Goal: Task Accomplishment & Management: Manage account settings

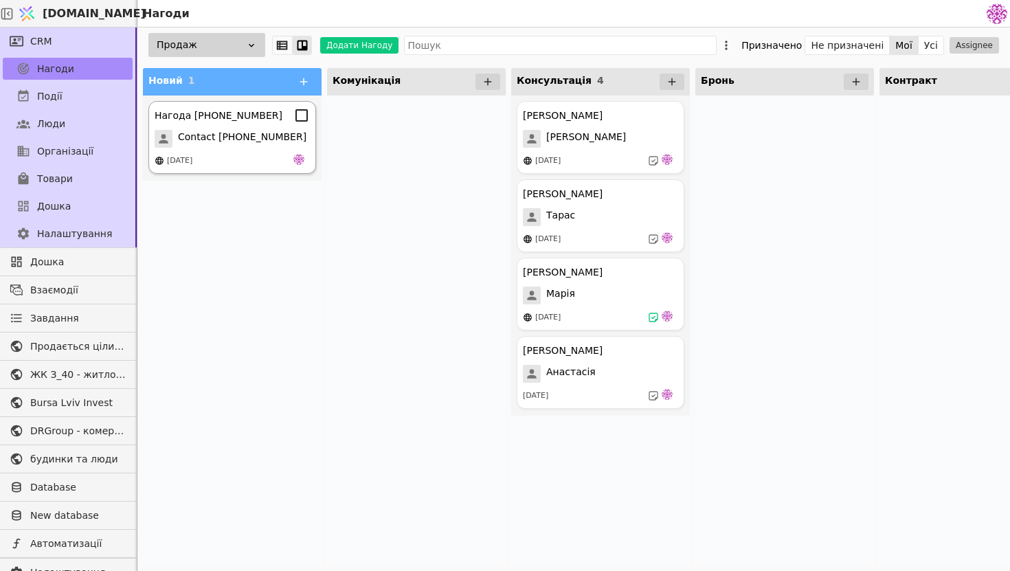
click at [259, 125] on div "Нагода [PHONE_NUMBER] Contact [PHONE_NUMBER] [DATE]" at bounding box center [232, 137] width 168 height 73
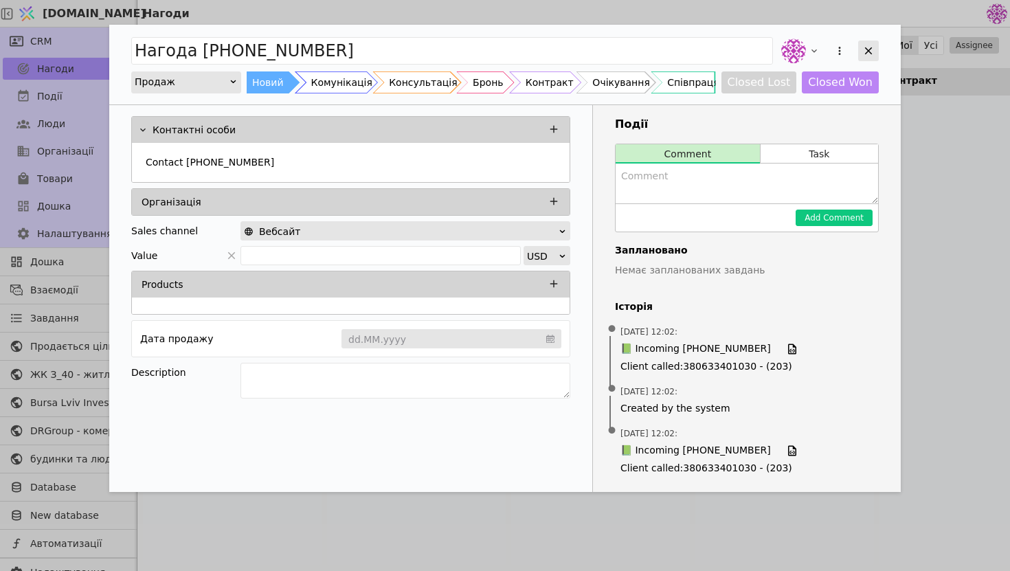
click at [865, 47] on icon "Add Opportunity" at bounding box center [869, 51] width 8 height 8
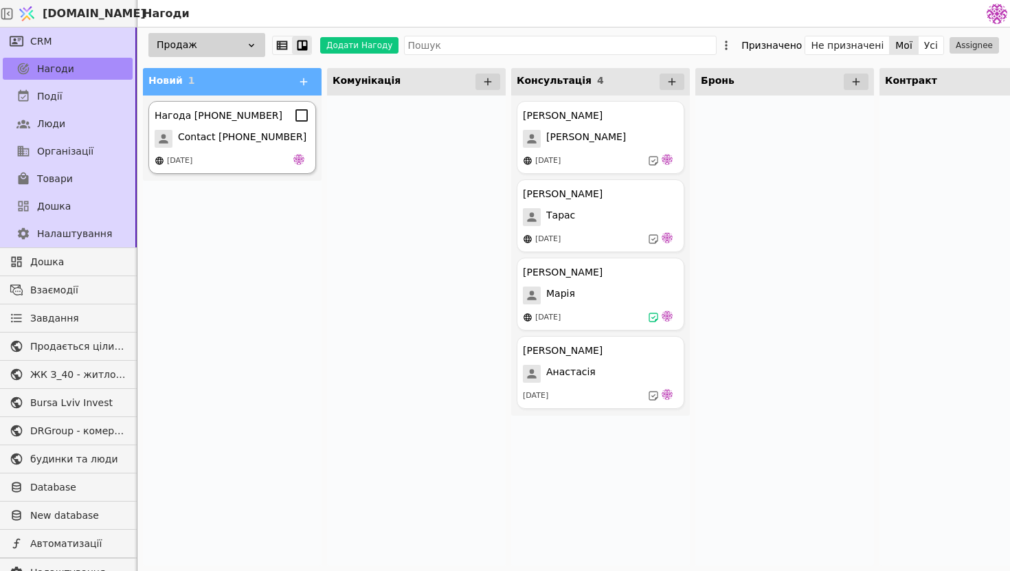
click at [215, 140] on span "Contact [PHONE_NUMBER]" at bounding box center [242, 139] width 128 height 18
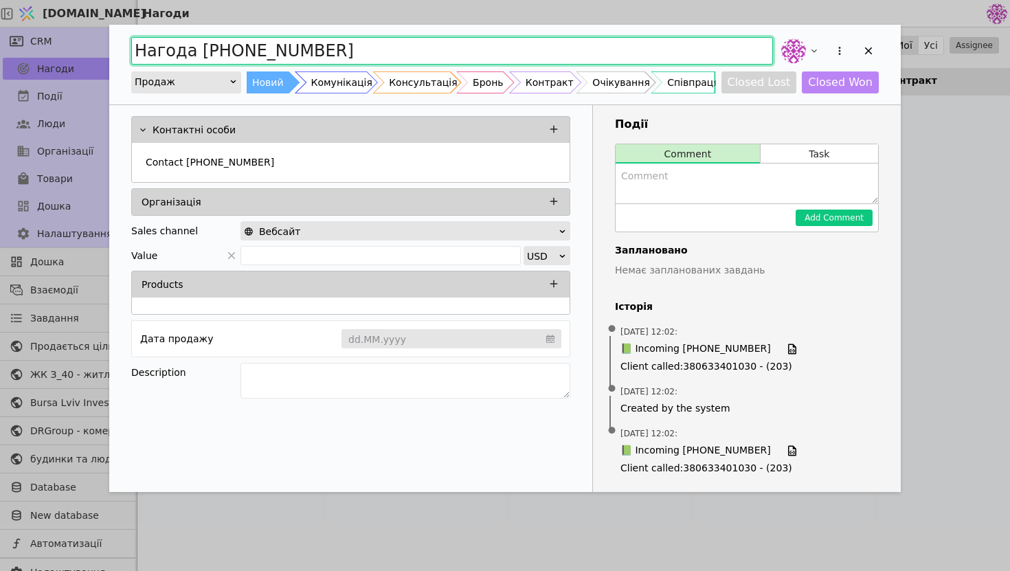
drag, startPoint x: 333, startPoint y: 53, endPoint x: 19, endPoint y: 8, distance: 317.9
click at [18, 8] on div "Нагода [PHONE_NUMBER] Продаж Новий Комунікація Консультація Бронь Контракт Очік…" at bounding box center [505, 285] width 1010 height 571
type input "[PERSON_NAME]"
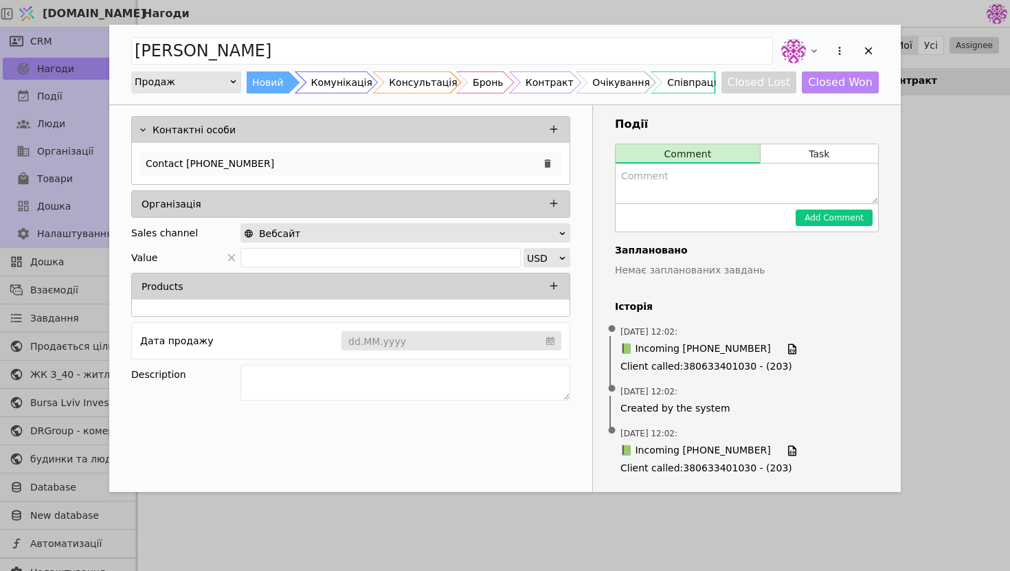
click at [339, 162] on div "Contact [PHONE_NUMBER]" at bounding box center [350, 163] width 421 height 25
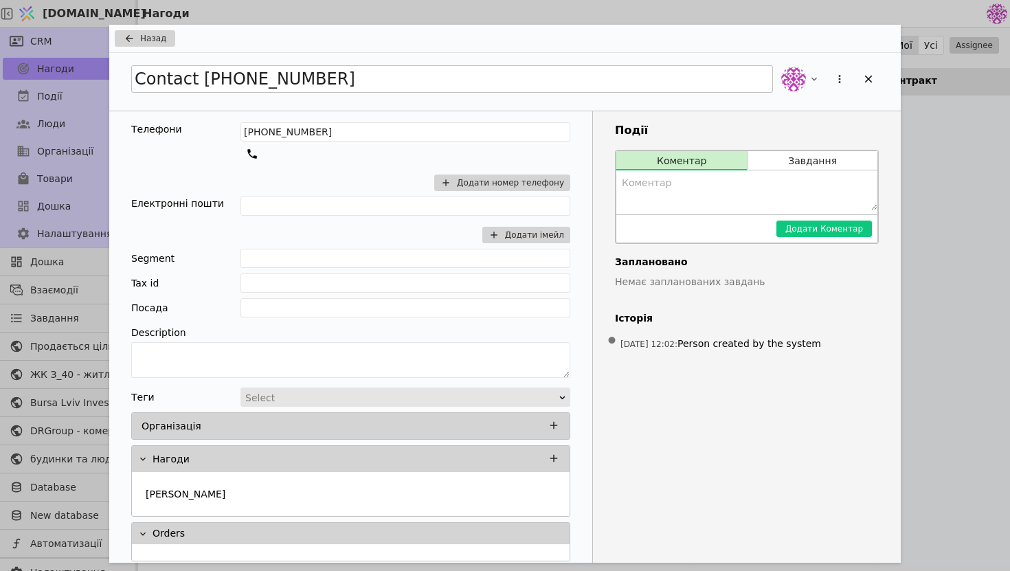
drag, startPoint x: 358, startPoint y: 91, endPoint x: 229, endPoint y: 69, distance: 130.5
click at [229, 69] on div "Contact [PHONE_NUMBER]" at bounding box center [505, 79] width 748 height 30
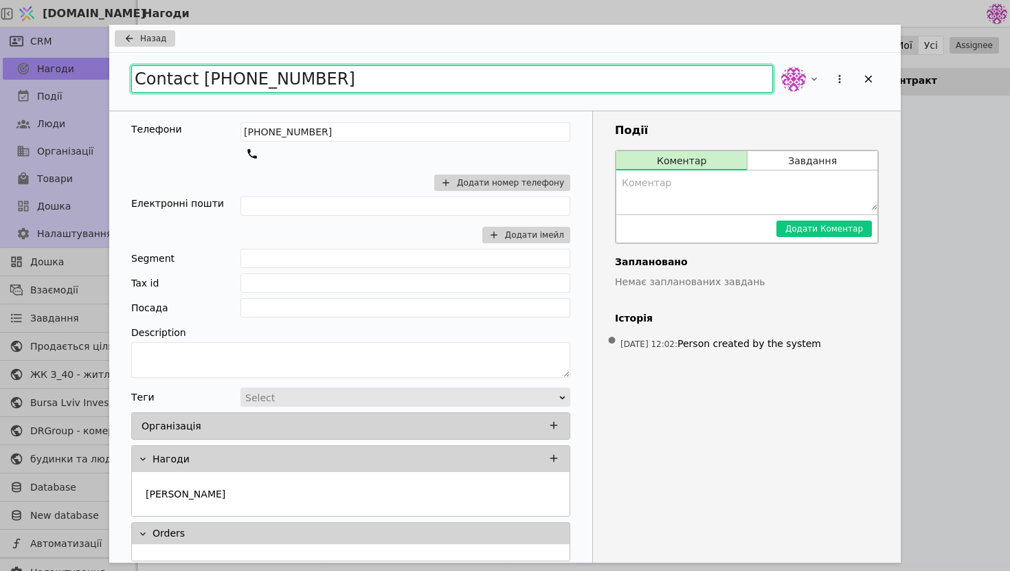
drag, startPoint x: 339, startPoint y: 77, endPoint x: 91, endPoint y: 58, distance: 248.0
click at [91, 58] on div "Назад Contact [PHONE_NUMBER] Телефони [PHONE_NUMBER] Додати номер телефону Елек…" at bounding box center [505, 285] width 1010 height 571
type input "[PERSON_NAME]"
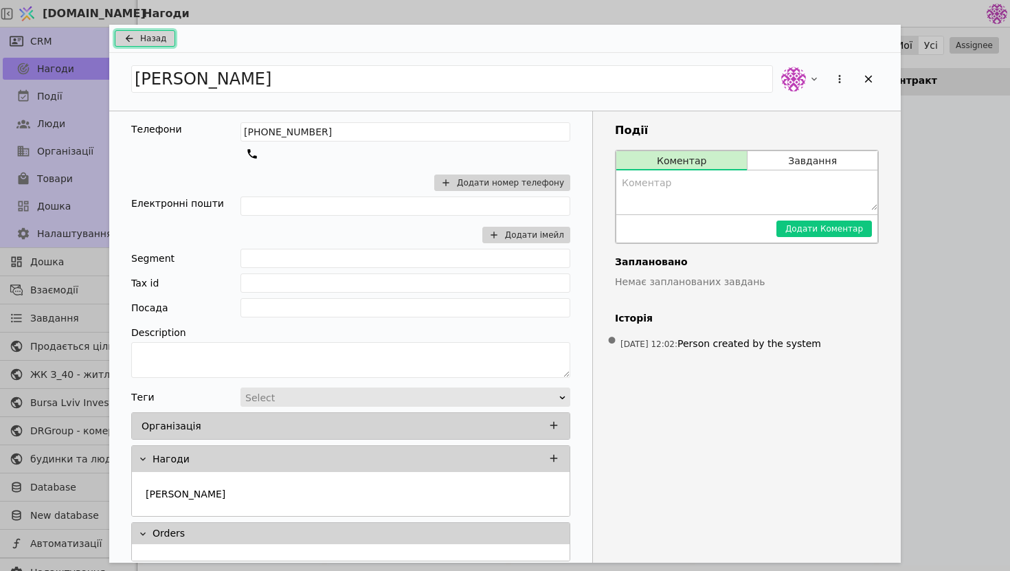
click at [146, 31] on button "Назад" at bounding box center [145, 38] width 60 height 16
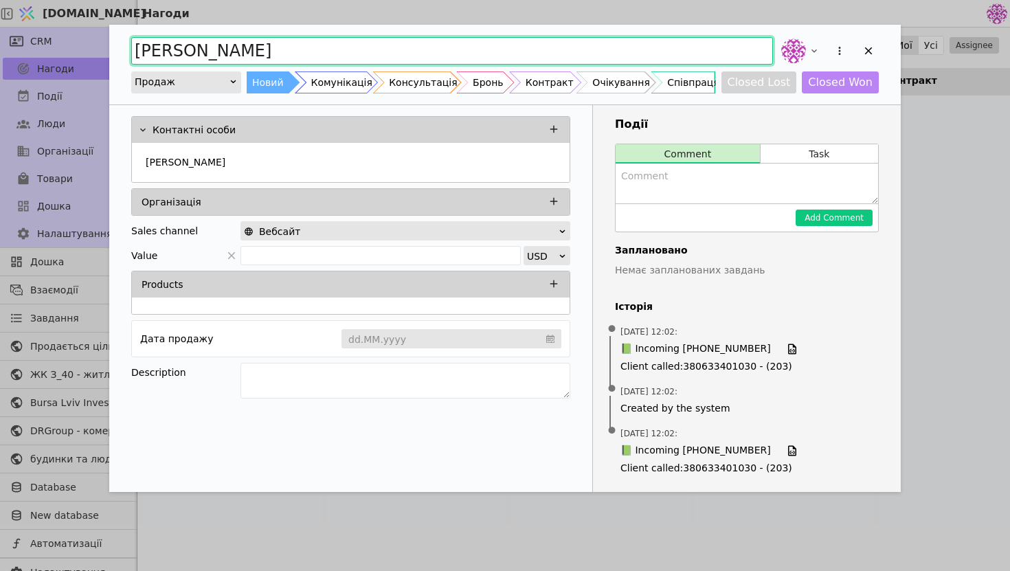
click at [242, 49] on input "[PERSON_NAME]" at bounding box center [452, 50] width 642 height 27
type input "[PERSON_NAME]"
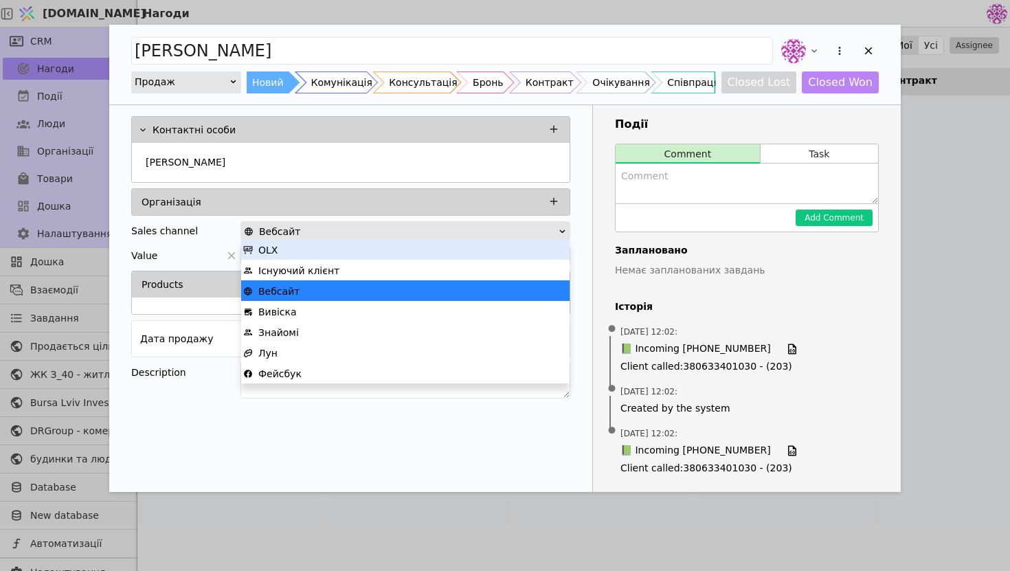
click at [346, 232] on div "Вебсайт" at bounding box center [401, 231] width 314 height 19
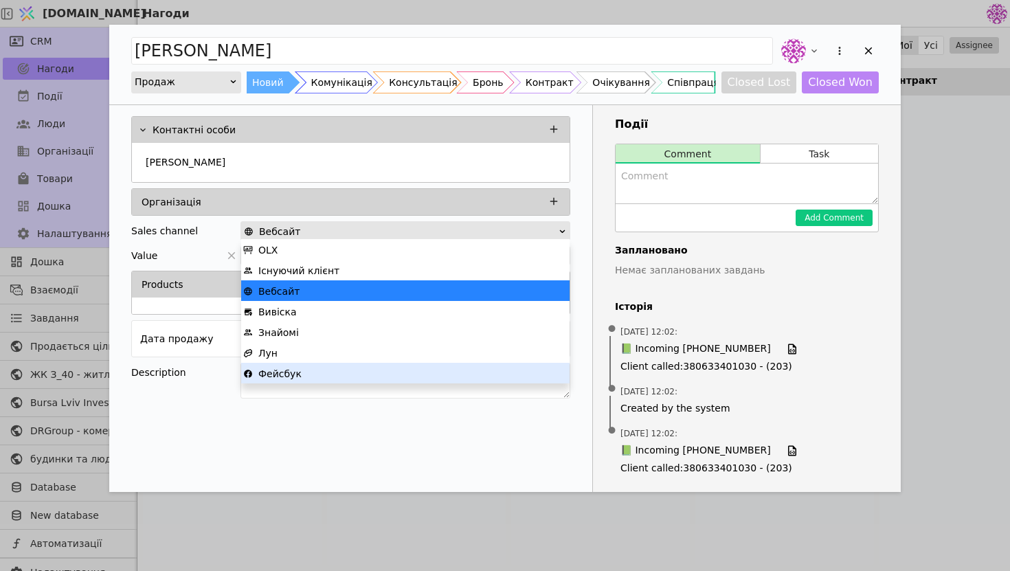
click at [319, 371] on div "Фейсбук" at bounding box center [405, 373] width 324 height 21
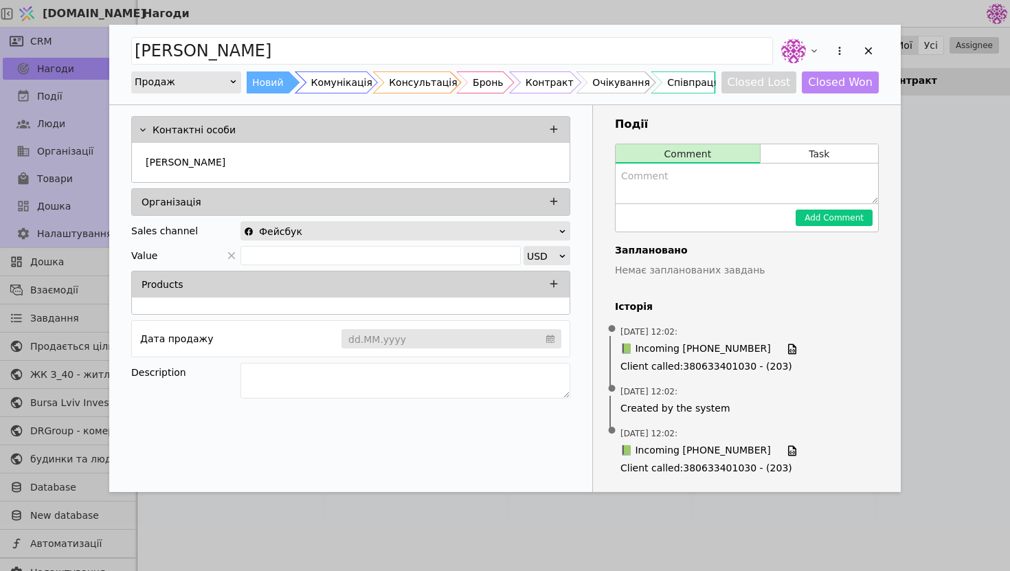
click at [385, 339] on input "Add Opportunity" at bounding box center [451, 339] width 220 height 21
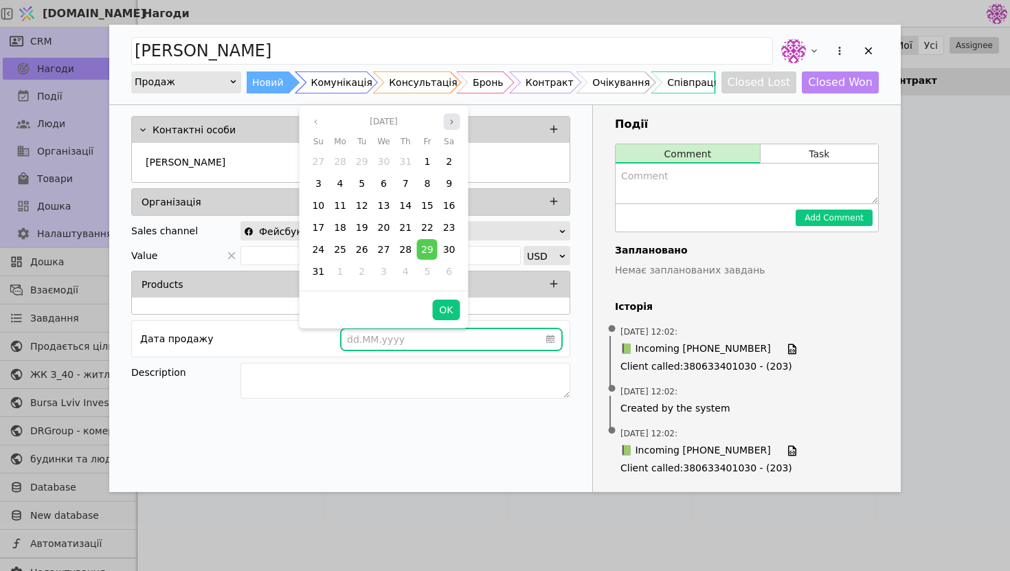
click at [449, 121] on icon "angle right" at bounding box center [452, 121] width 8 height 8
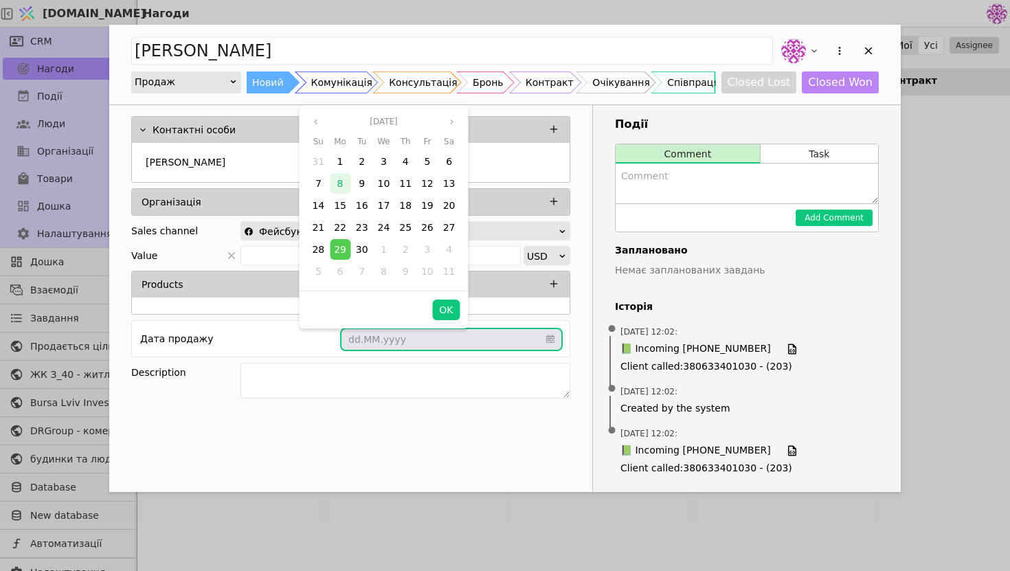
click at [348, 186] on div "8" at bounding box center [340, 183] width 21 height 21
click at [450, 308] on button "OK" at bounding box center [445, 310] width 27 height 21
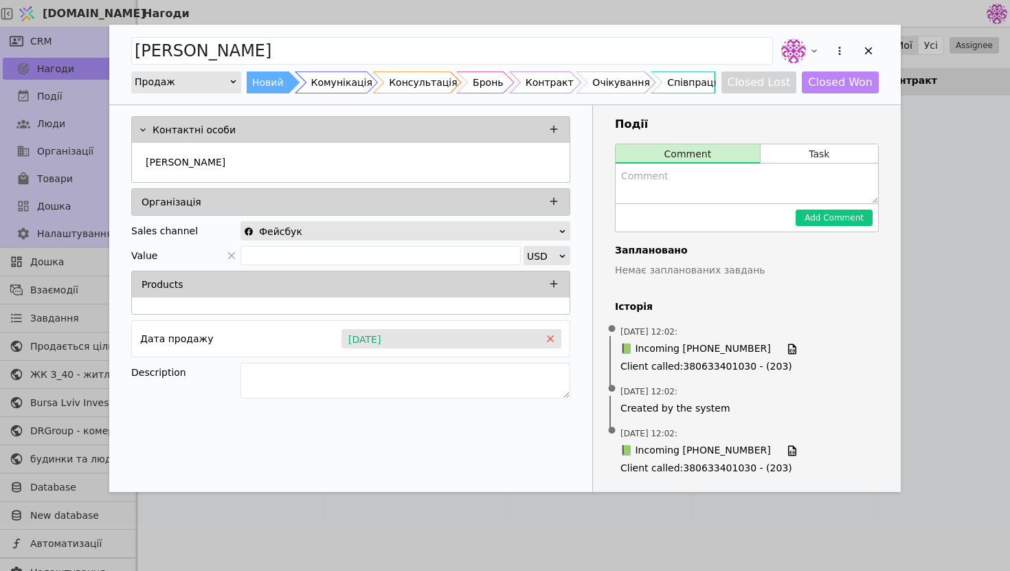
click at [550, 337] on icon "close" at bounding box center [550, 338] width 6 height 6
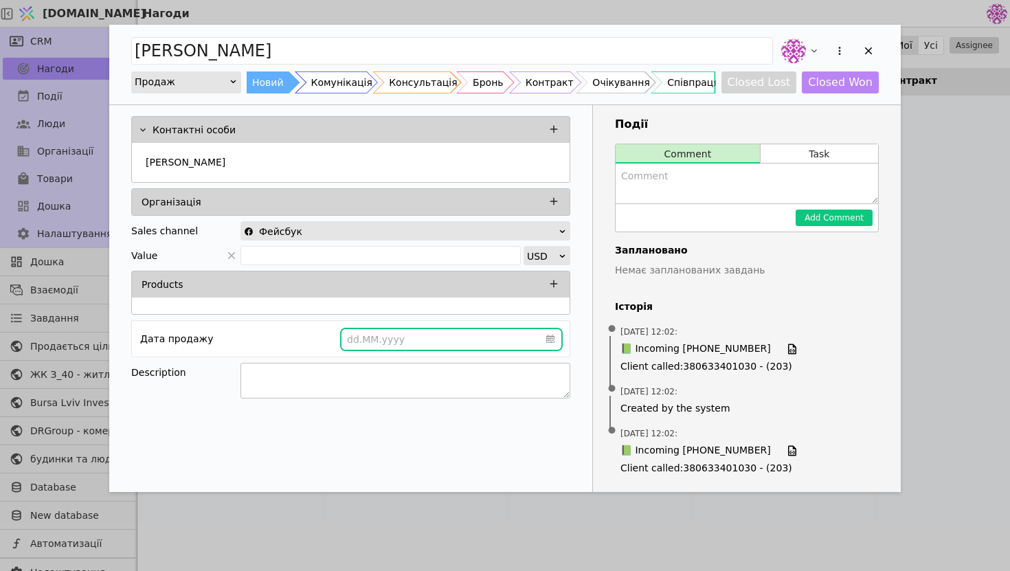
click at [390, 382] on textarea "Add Opportunity" at bounding box center [405, 381] width 330 height 36
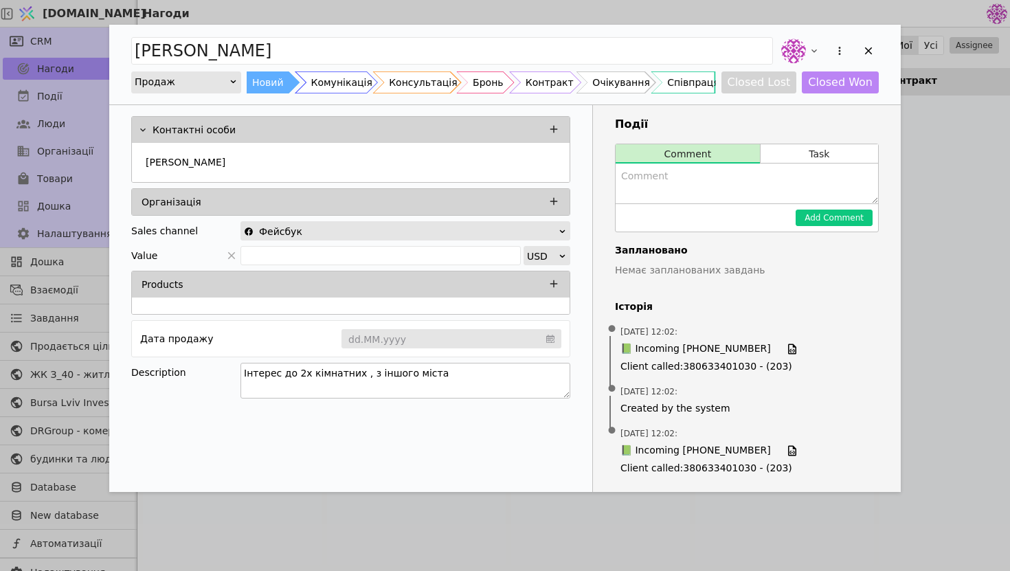
click at [359, 378] on textarea "Інтерес до 2х кімнатних , з іншого міста" at bounding box center [405, 381] width 330 height 36
type textarea "Інтерес до 2х кімнатних, з іншого міста"
click at [729, 185] on textarea "Add Opportunity" at bounding box center [747, 184] width 262 height 40
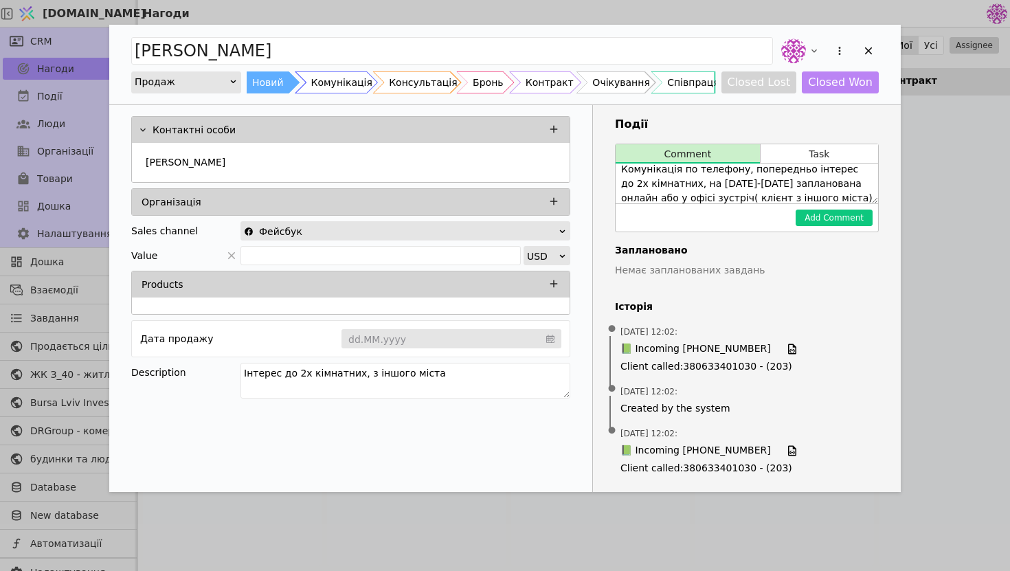
click at [694, 197] on textarea "Комунікація по телефону, попередньо інтерес до 2х кімнатних, на [DATE]-[DATE] з…" at bounding box center [747, 184] width 262 height 40
type textarea "Комунікація по телефону, попередньо інтерес до 2х кімнатних, на [DATE]-[DATE] з…"
click at [866, 216] on button "Add Comment" at bounding box center [834, 218] width 77 height 16
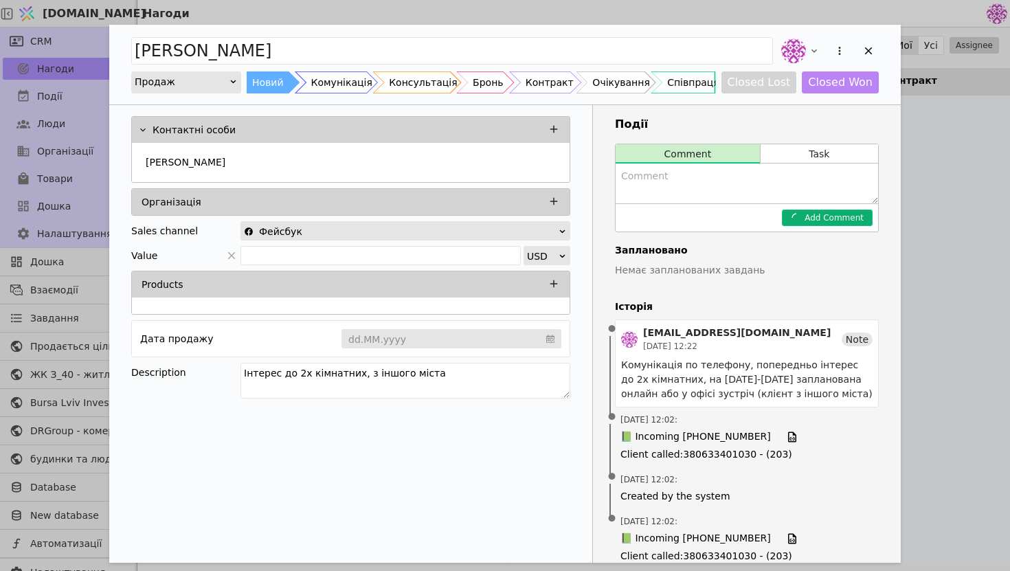
scroll to position [0, 0]
click at [816, 156] on button "Task" at bounding box center [819, 153] width 117 height 19
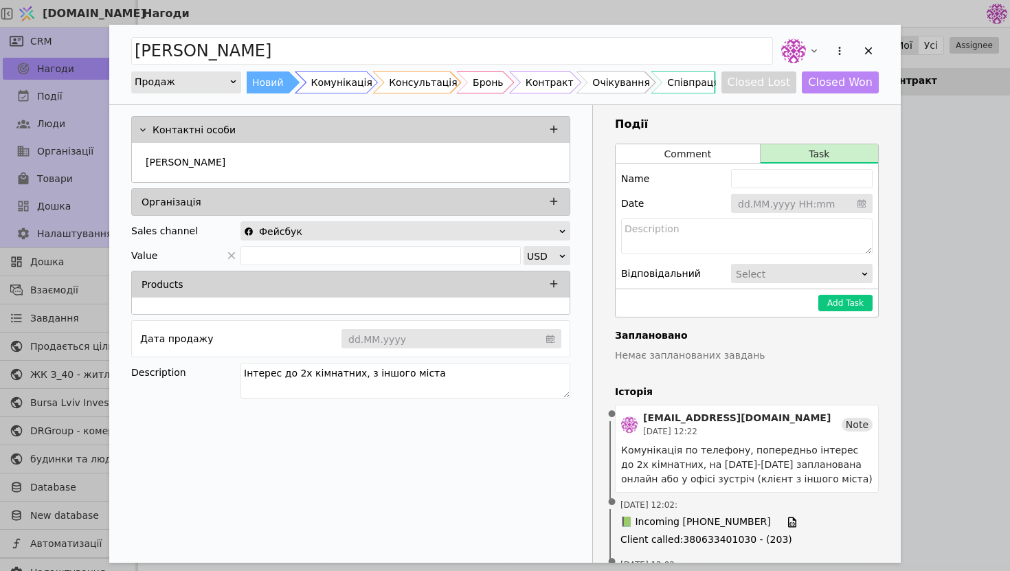
click at [793, 214] on input "Add Opportunity" at bounding box center [802, 204] width 142 height 21
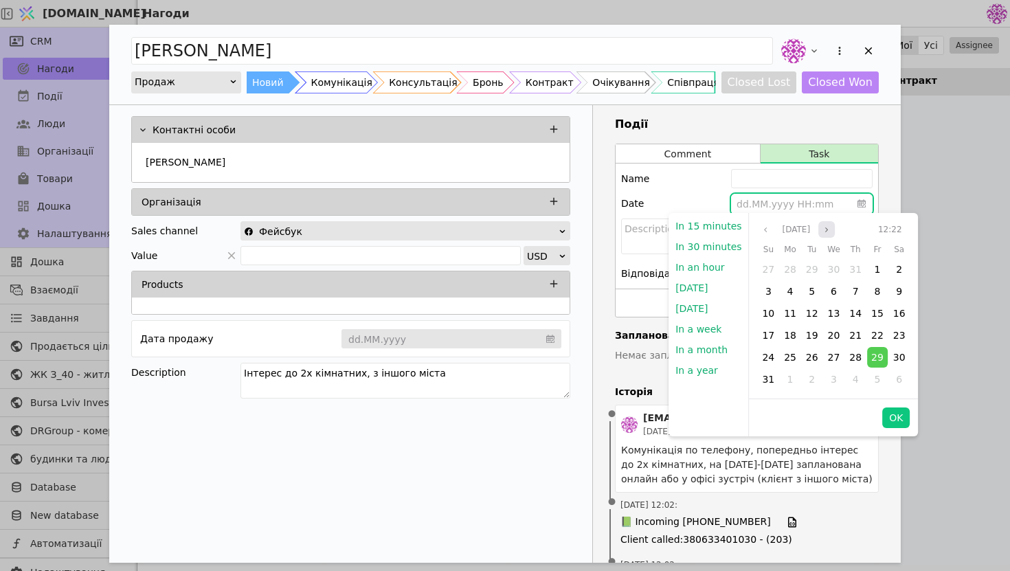
click at [826, 230] on button "Next month" at bounding box center [826, 229] width 16 height 16
click at [787, 291] on span "8" at bounding box center [790, 291] width 6 height 11
click at [895, 422] on button "OK" at bounding box center [895, 417] width 27 height 21
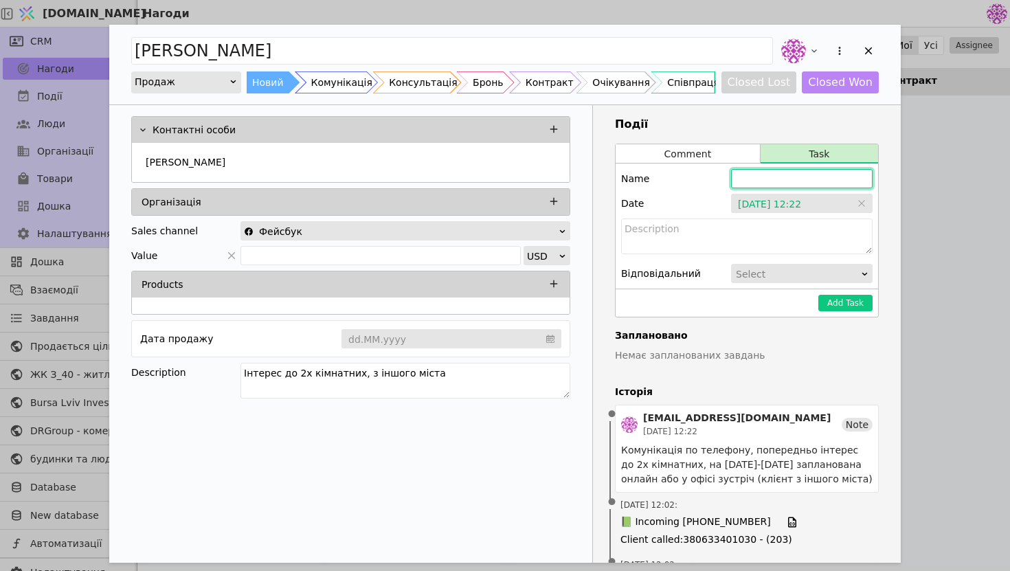
click at [770, 186] on input "Add Opportunity" at bounding box center [802, 178] width 142 height 19
click at [792, 181] on input "[PERSON_NAME] зателефонувати і домотись про зустріч" at bounding box center [802, 178] width 142 height 19
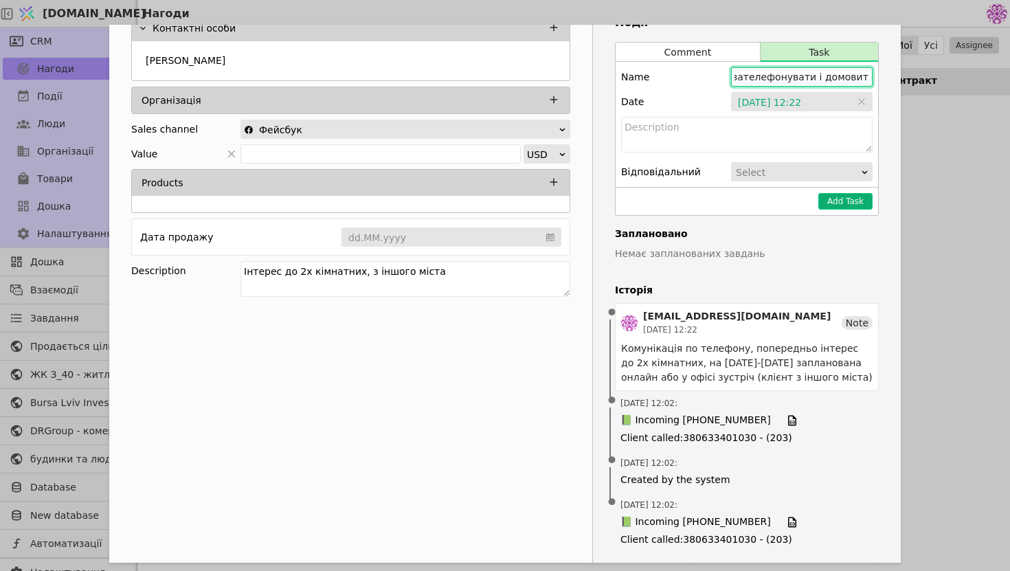
type input "[PERSON_NAME] зателефонувати і домовитись про зустріч"
click at [855, 203] on button "Add Task" at bounding box center [845, 201] width 54 height 16
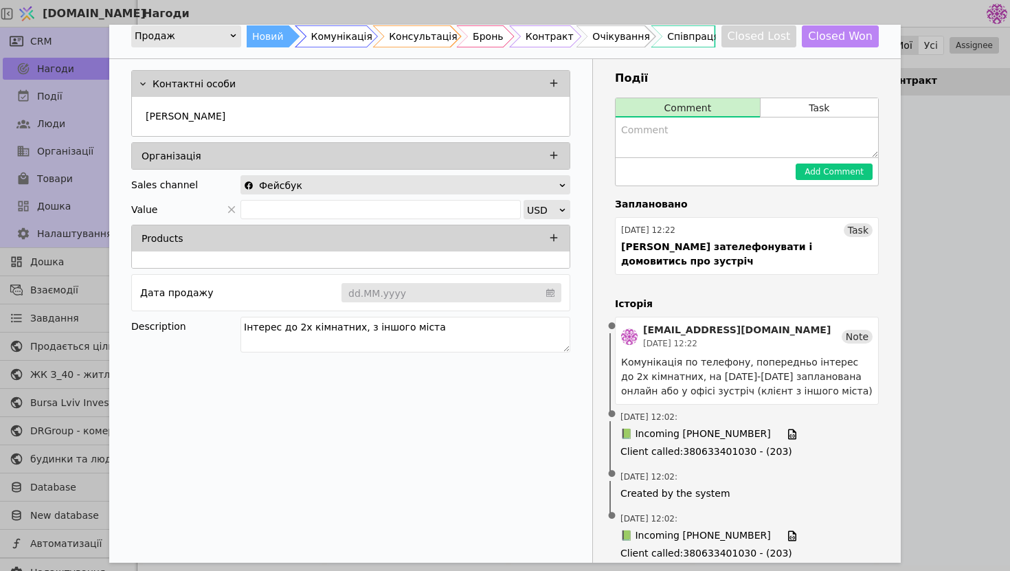
click at [969, 238] on div "[PERSON_NAME] Продаж Новий Комунікація Консультація Бронь Контракт Очікування С…" at bounding box center [505, 285] width 1010 height 571
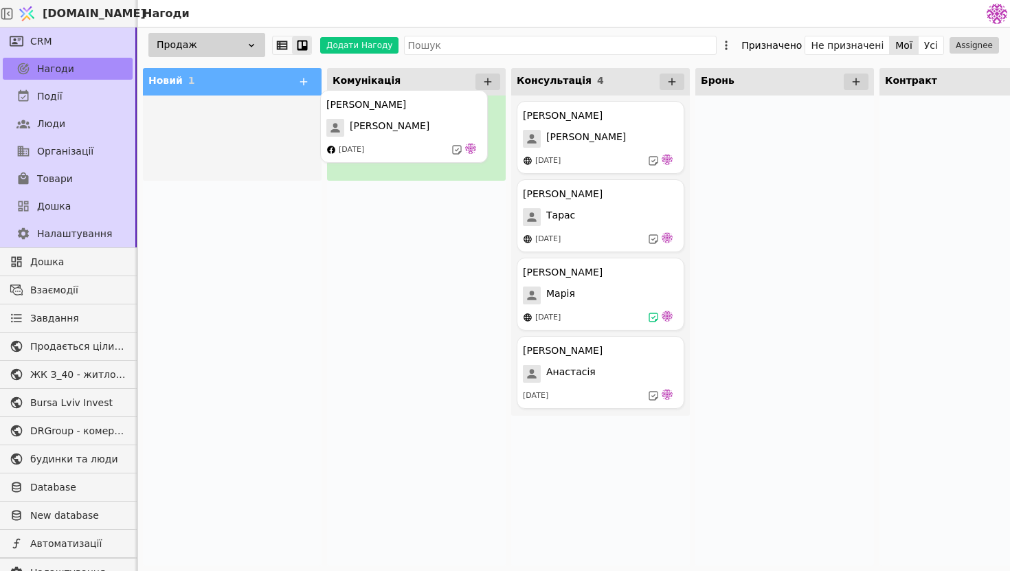
drag, startPoint x: 254, startPoint y: 139, endPoint x: 429, endPoint y: 129, distance: 175.5
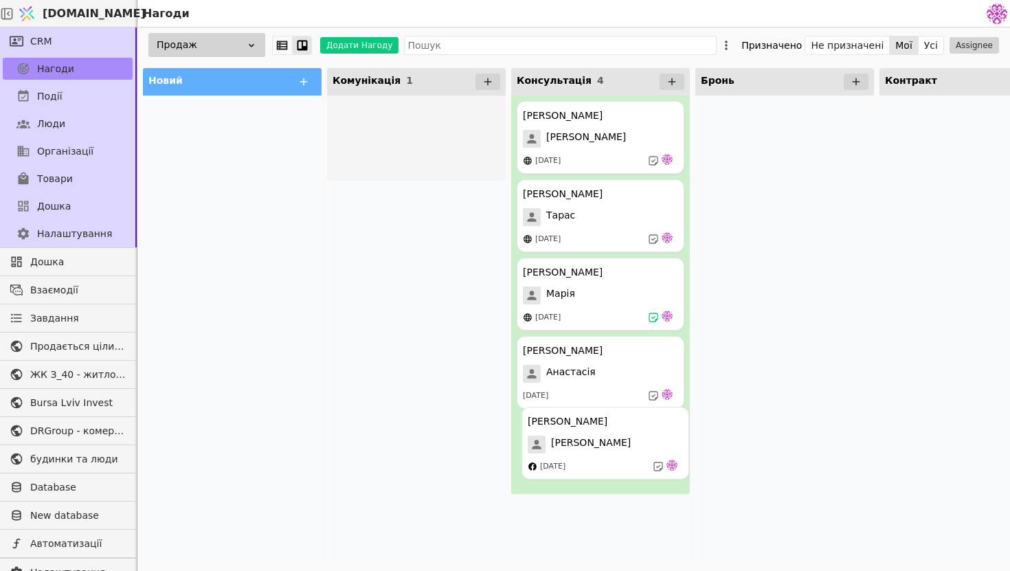
drag, startPoint x: 429, startPoint y: 129, endPoint x: 618, endPoint y: 445, distance: 368.2
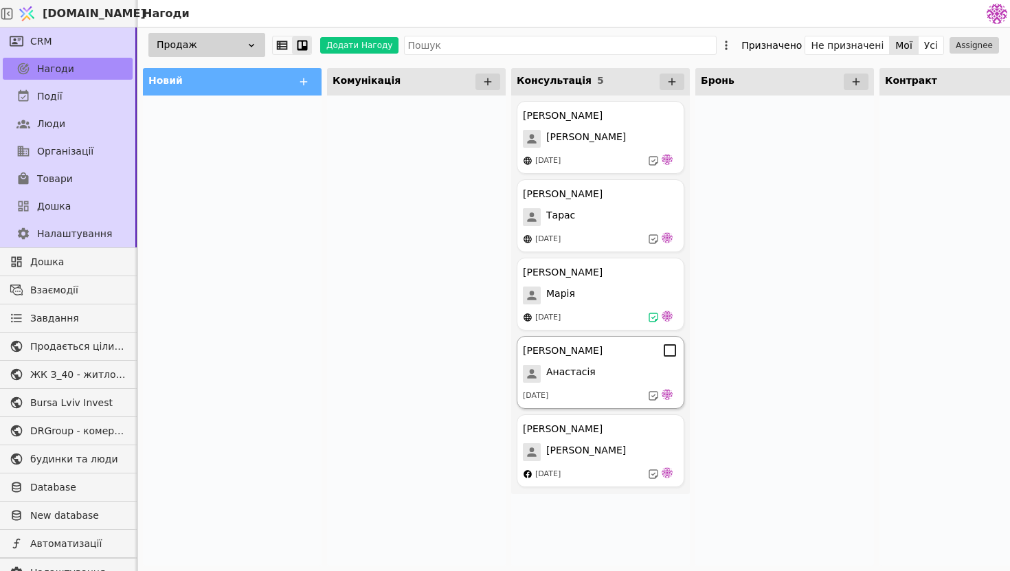
click at [581, 371] on span "Анастасія" at bounding box center [570, 374] width 49 height 18
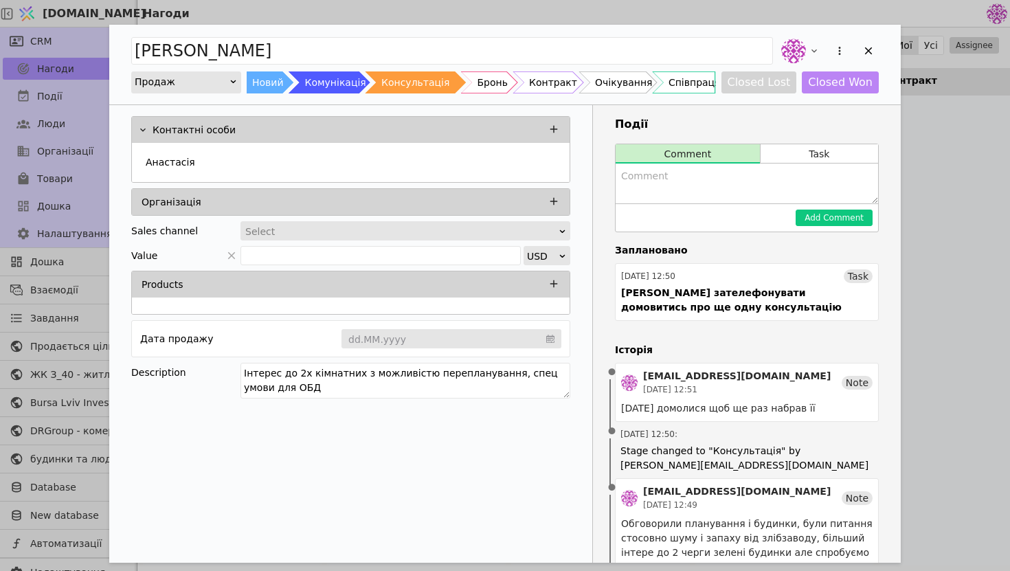
click at [493, 236] on div "Select" at bounding box center [400, 231] width 311 height 19
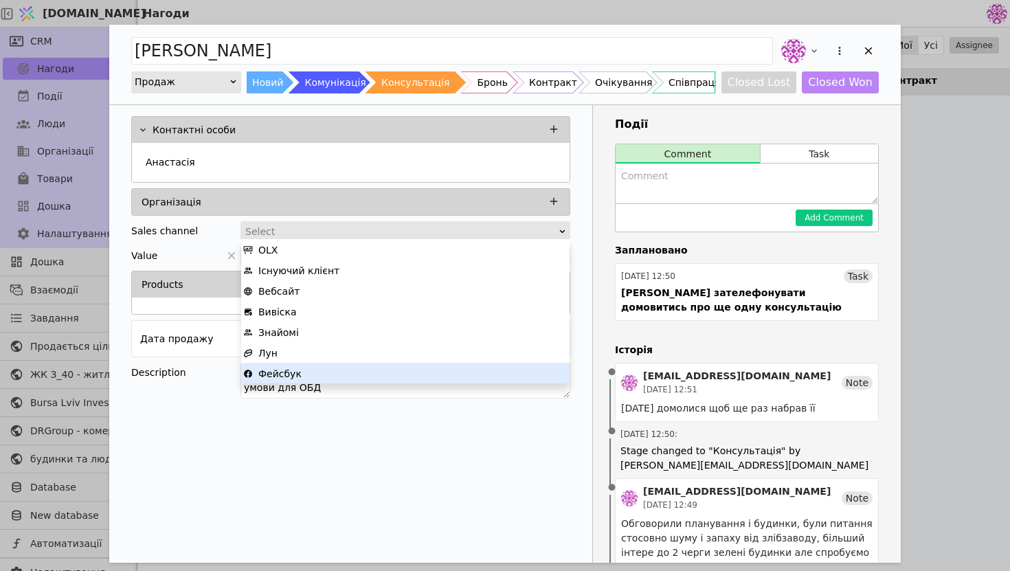
click at [392, 377] on div "Фейсбук" at bounding box center [405, 373] width 324 height 21
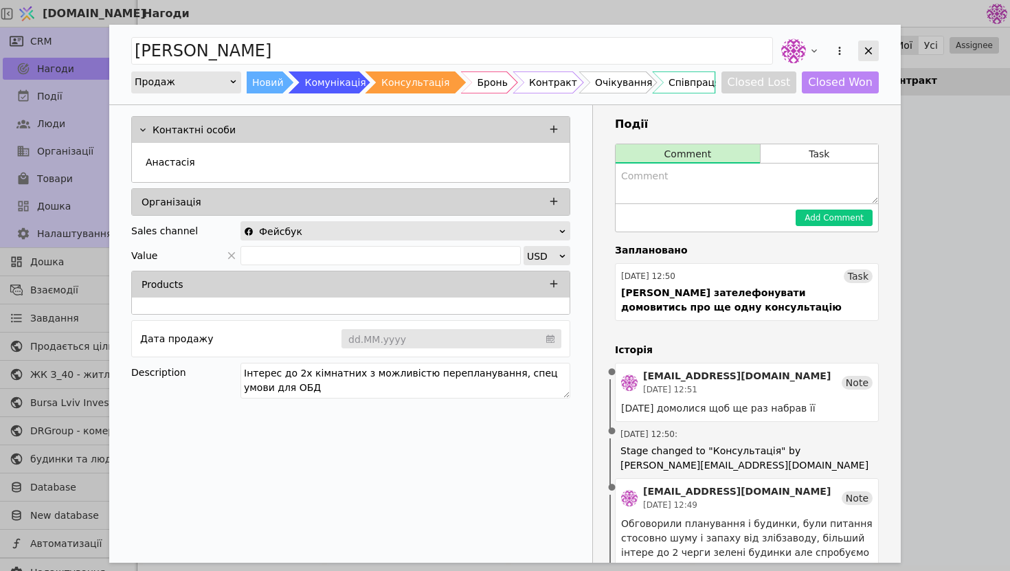
click at [871, 54] on icon "Add Opportunity" at bounding box center [869, 51] width 8 height 8
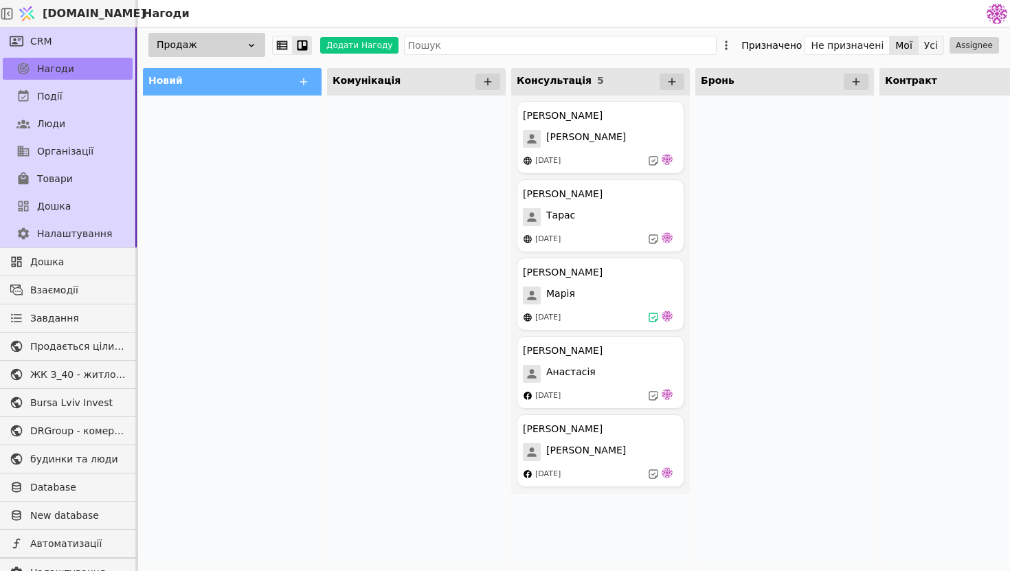
click at [926, 42] on button "Усі" at bounding box center [931, 45] width 25 height 19
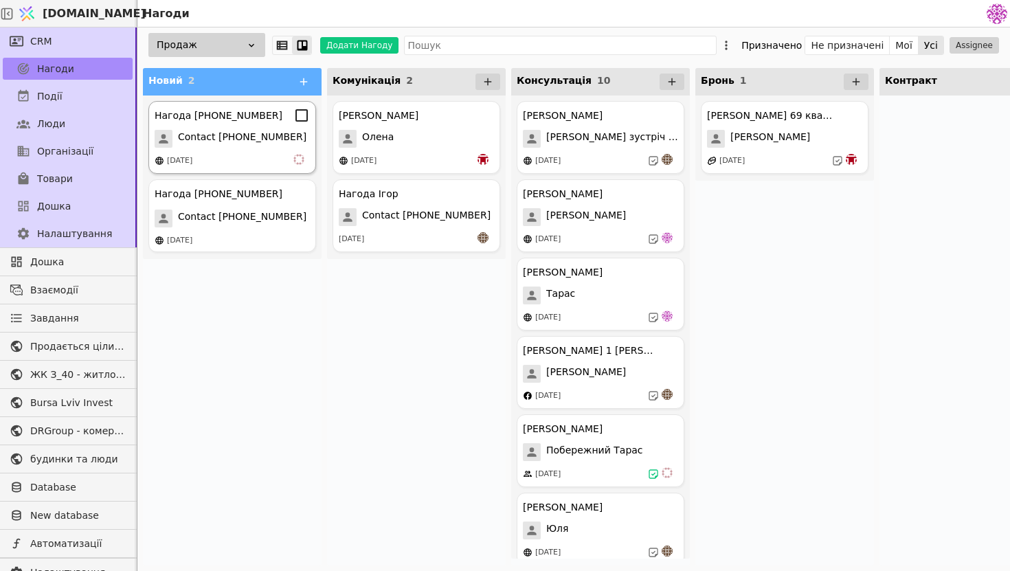
click at [241, 155] on div "[DATE]" at bounding box center [232, 161] width 155 height 14
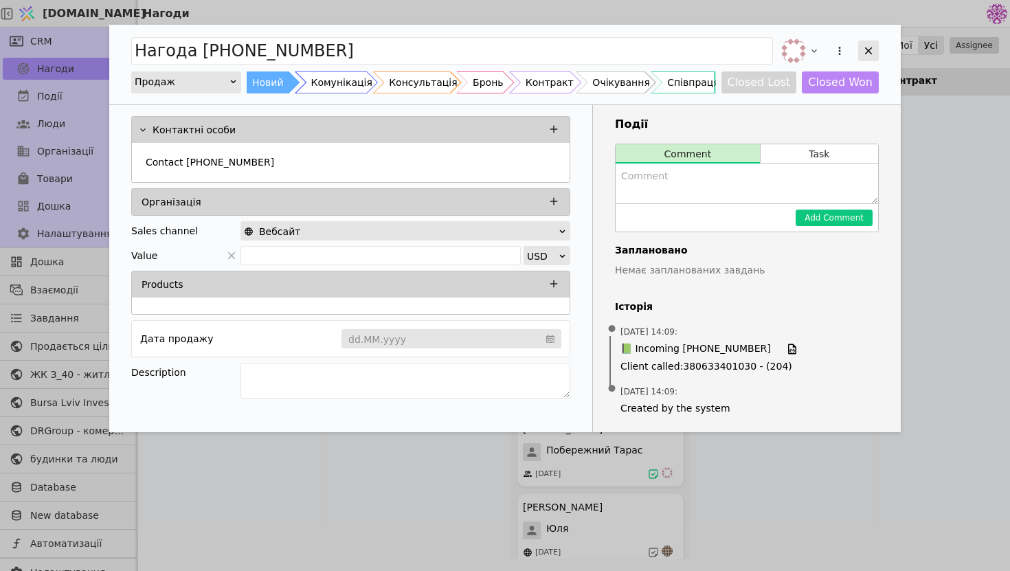
click at [871, 43] on div "Add Opportunity" at bounding box center [868, 51] width 21 height 21
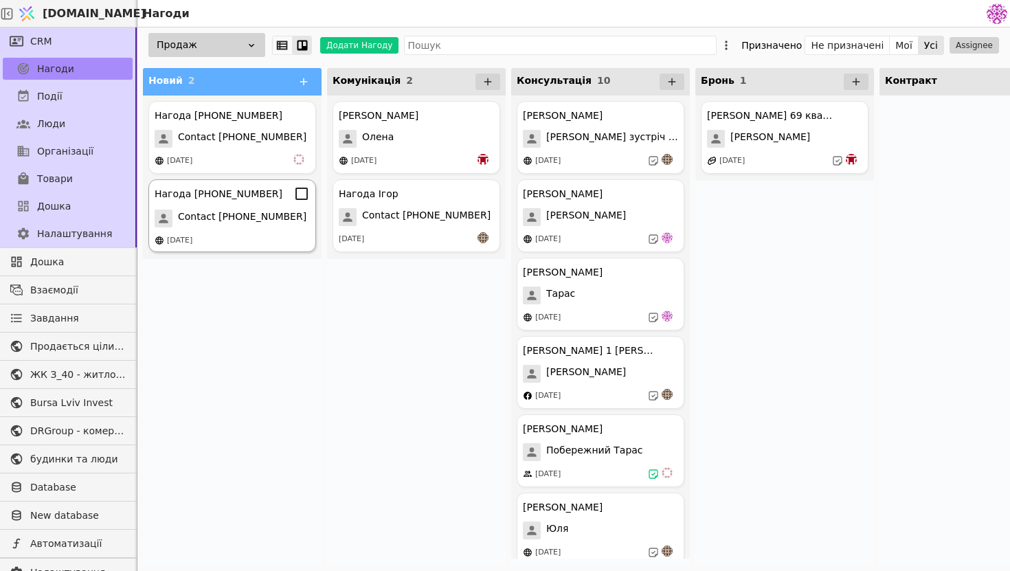
click at [229, 206] on div "Нагода [PHONE_NUMBER] Contact [PHONE_NUMBER] [DATE]" at bounding box center [232, 215] width 168 height 73
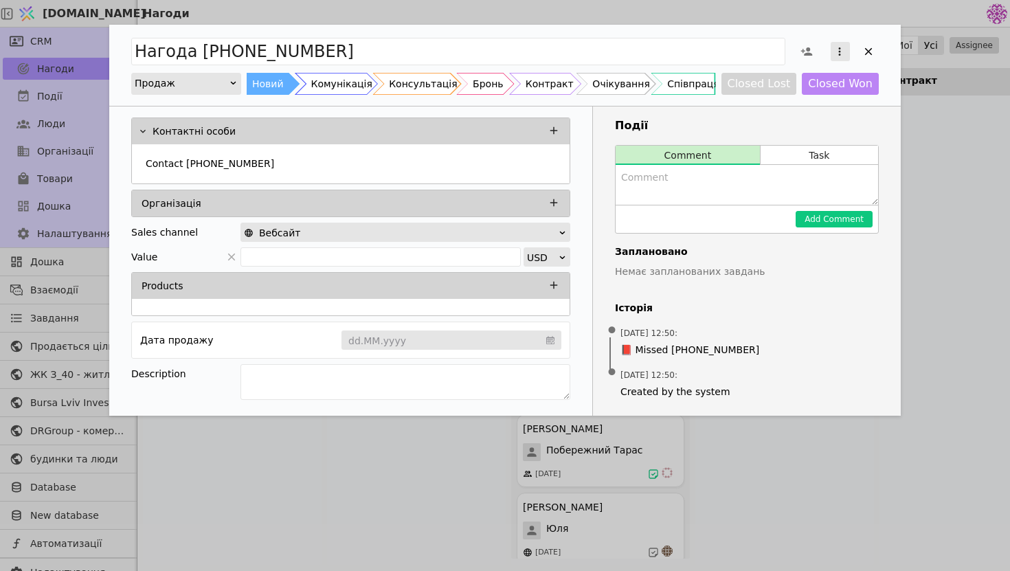
click at [842, 48] on icon "Add Opportunity" at bounding box center [839, 51] width 12 height 12
click at [763, 102] on div "Видалити" at bounding box center [767, 96] width 158 height 19
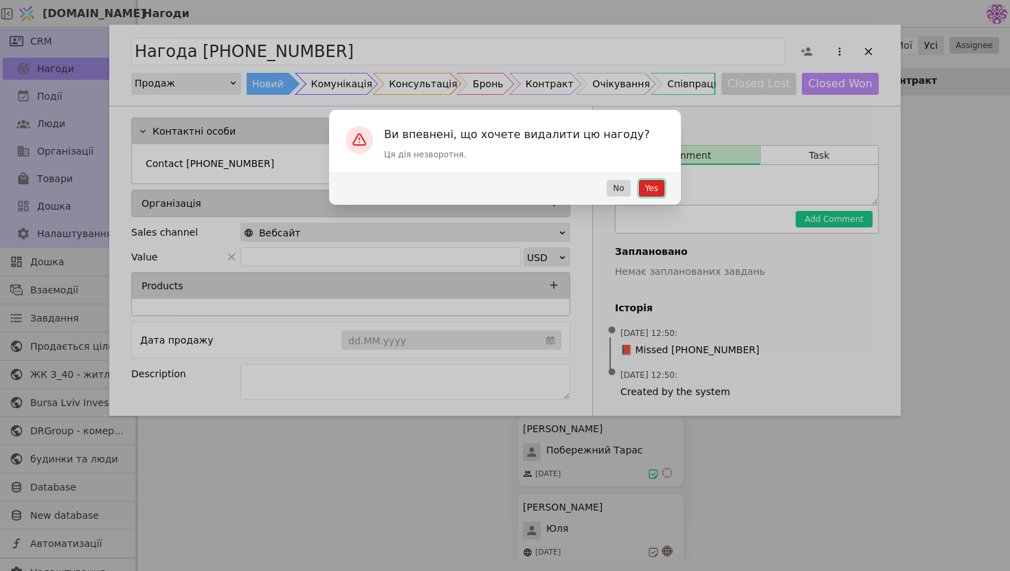
click at [647, 192] on button "Yes" at bounding box center [651, 188] width 25 height 16
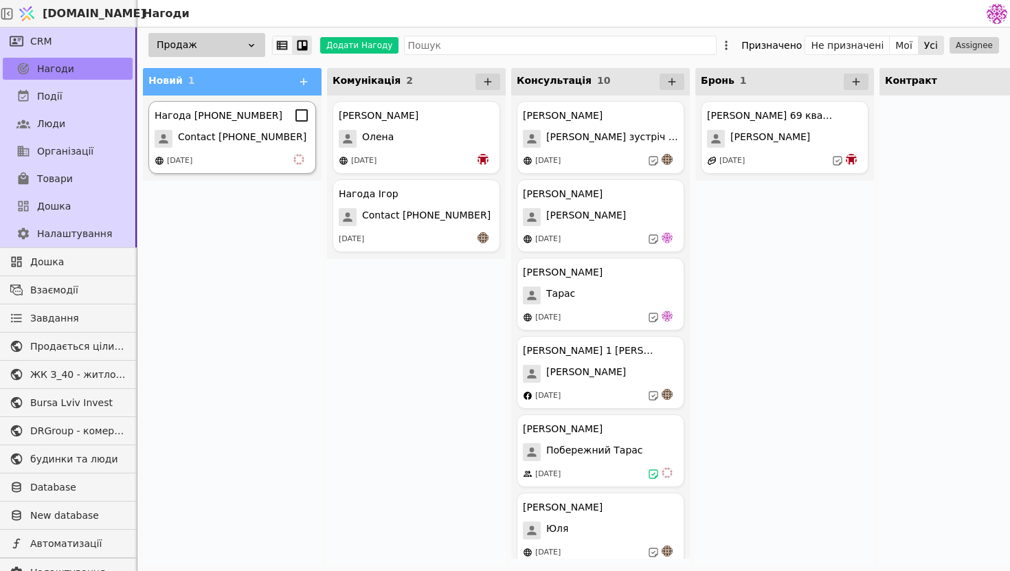
click at [196, 145] on span "Contact [PHONE_NUMBER]" at bounding box center [242, 139] width 128 height 18
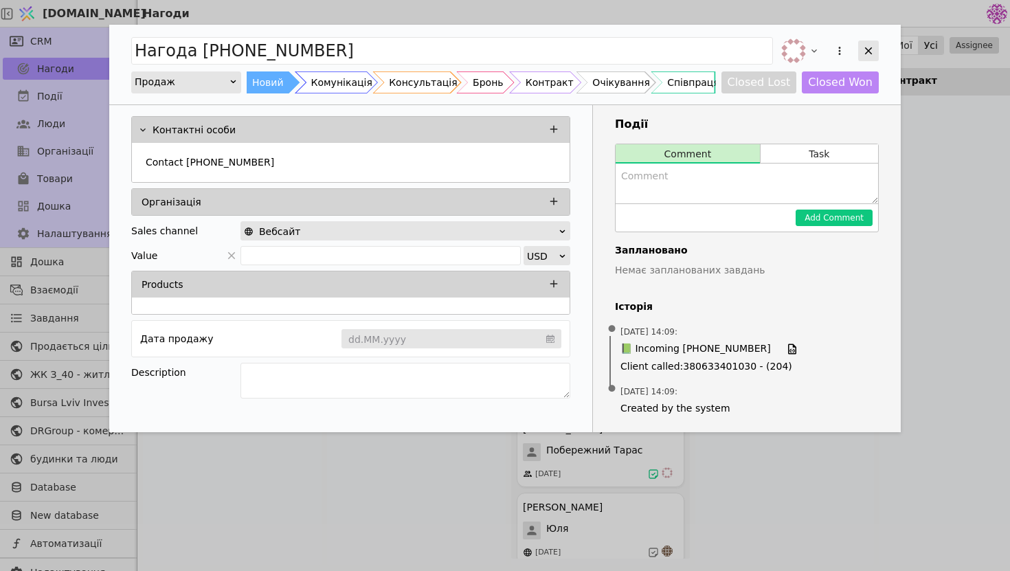
click at [876, 47] on div "Add Opportunity" at bounding box center [868, 51] width 21 height 21
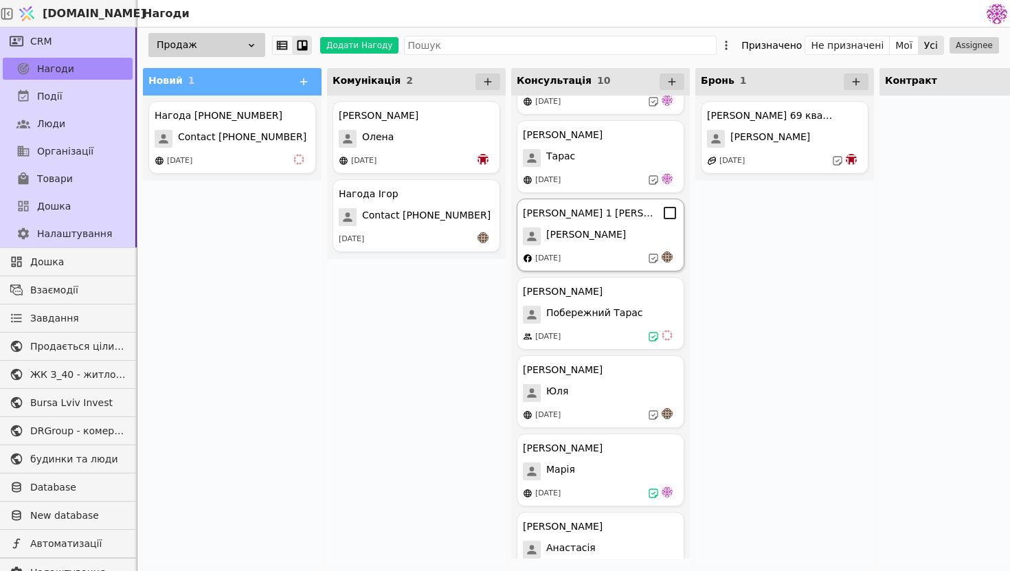
scroll to position [326, 0]
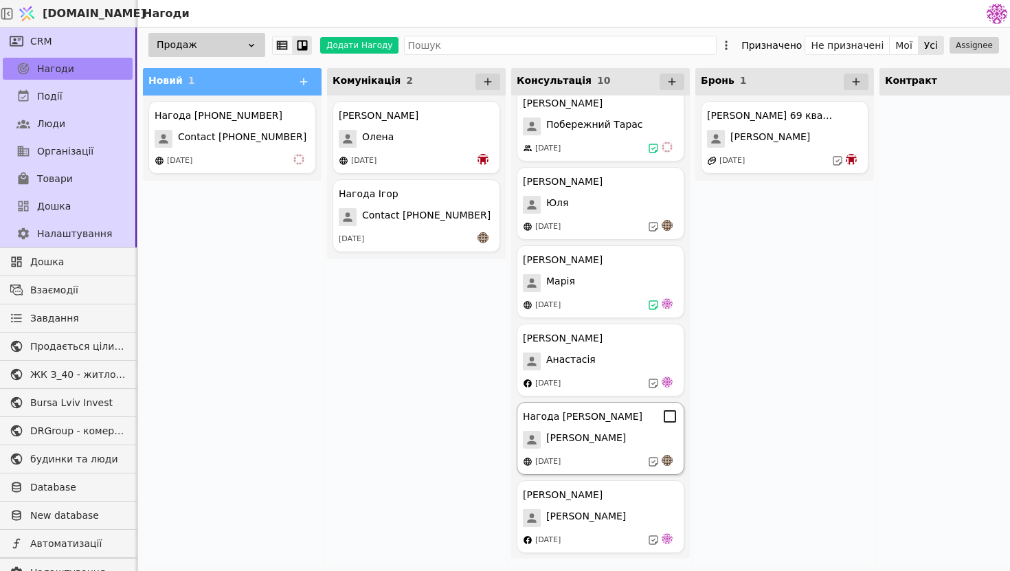
click at [581, 441] on div "[PERSON_NAME]" at bounding box center [600, 440] width 155 height 18
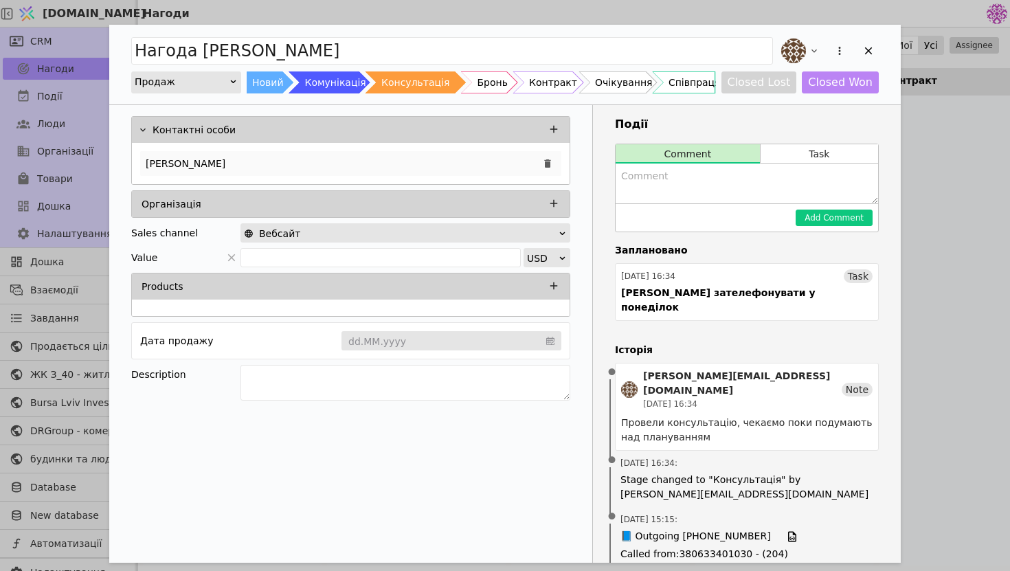
click at [186, 162] on div "[PERSON_NAME]" at bounding box center [350, 163] width 421 height 25
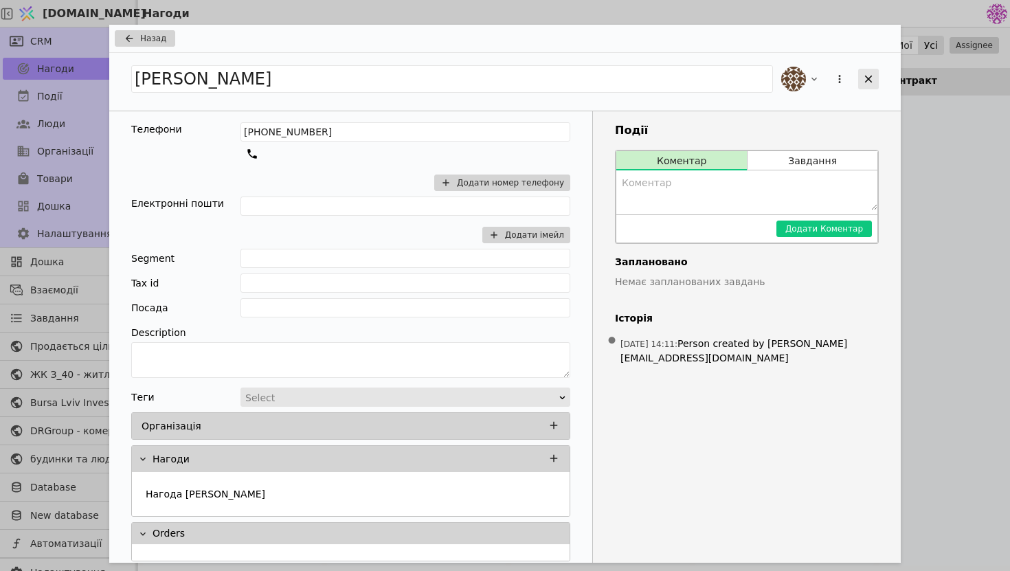
click at [866, 82] on icon "Add Opportunity" at bounding box center [869, 80] width 8 height 8
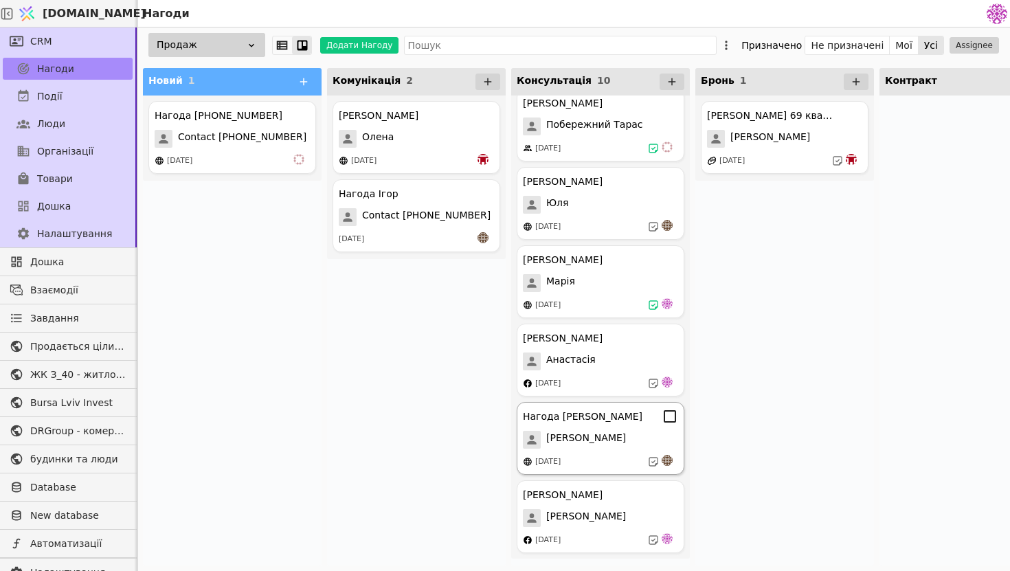
click at [669, 420] on icon at bounding box center [670, 416] width 16 height 16
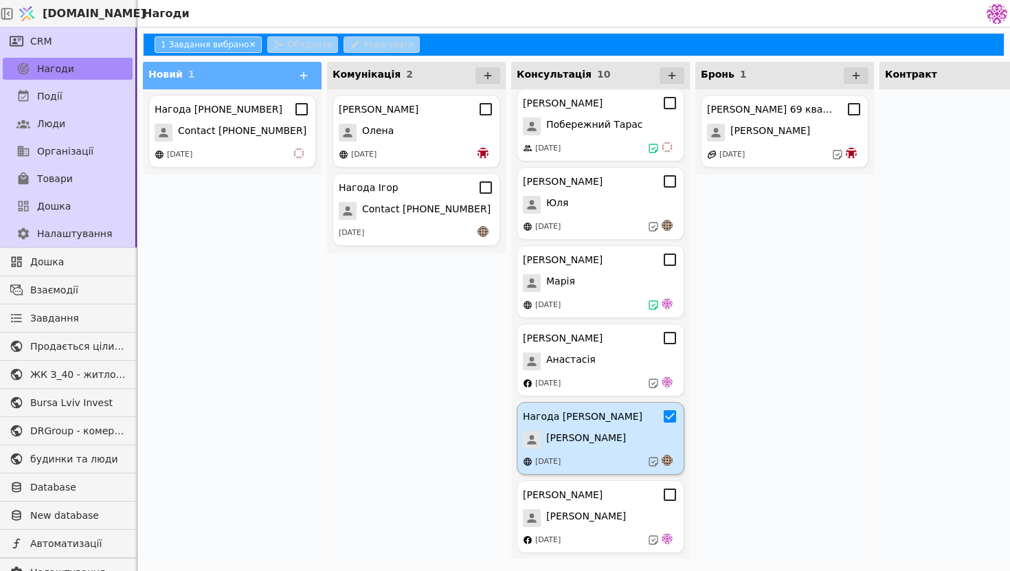
scroll to position [319, 0]
click at [304, 111] on icon at bounding box center [301, 109] width 16 height 16
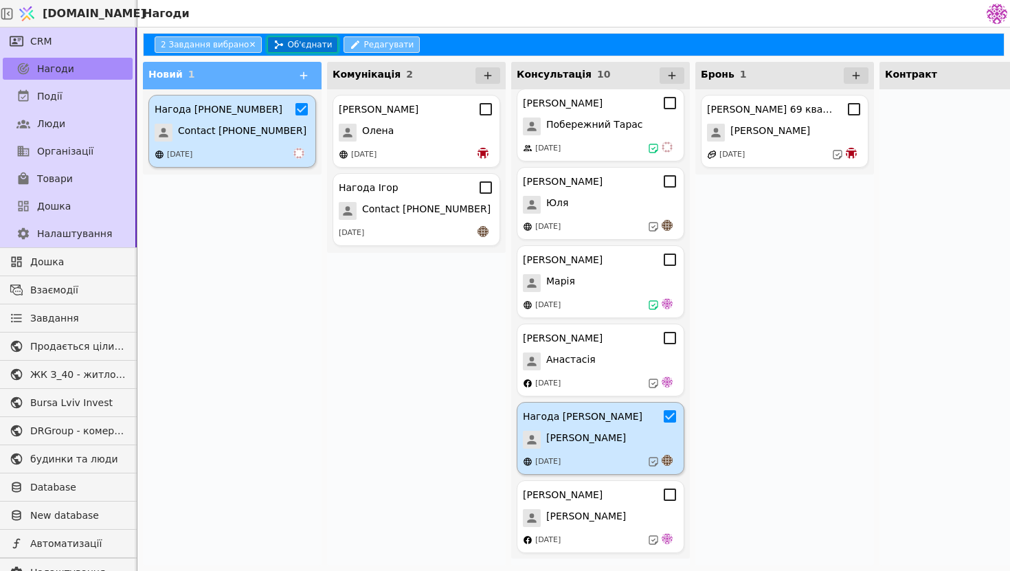
click at [304, 50] on button "Об'єднати" at bounding box center [302, 44] width 71 height 16
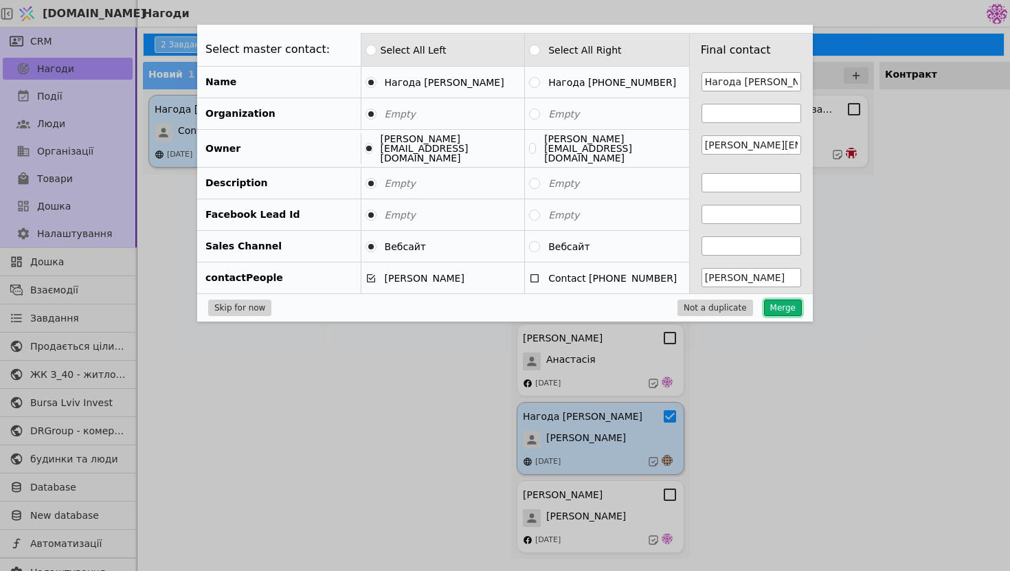
click at [771, 300] on button "Merge" at bounding box center [783, 308] width 38 height 16
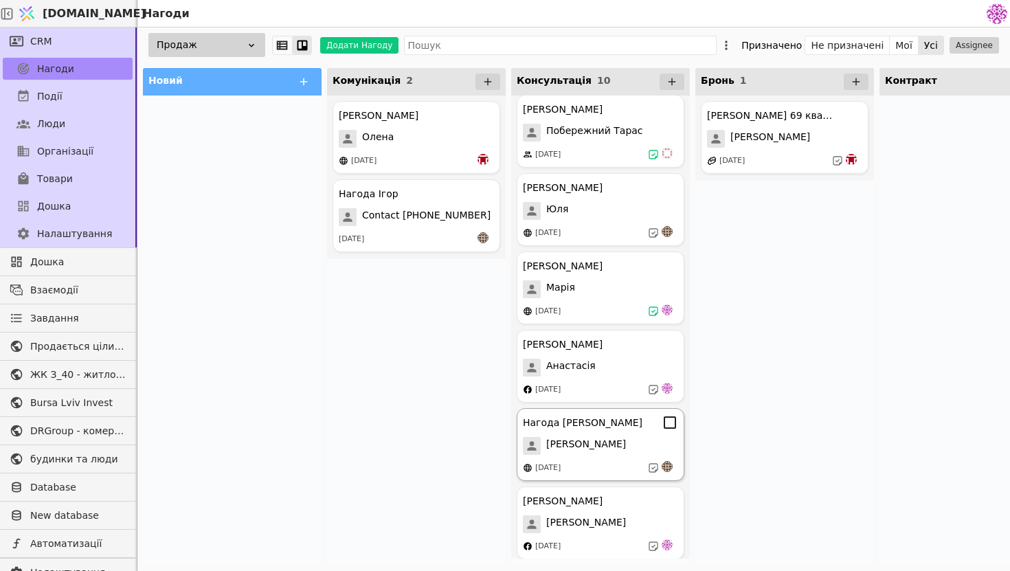
click at [590, 429] on div "Нагода [PERSON_NAME]" at bounding box center [600, 422] width 155 height 16
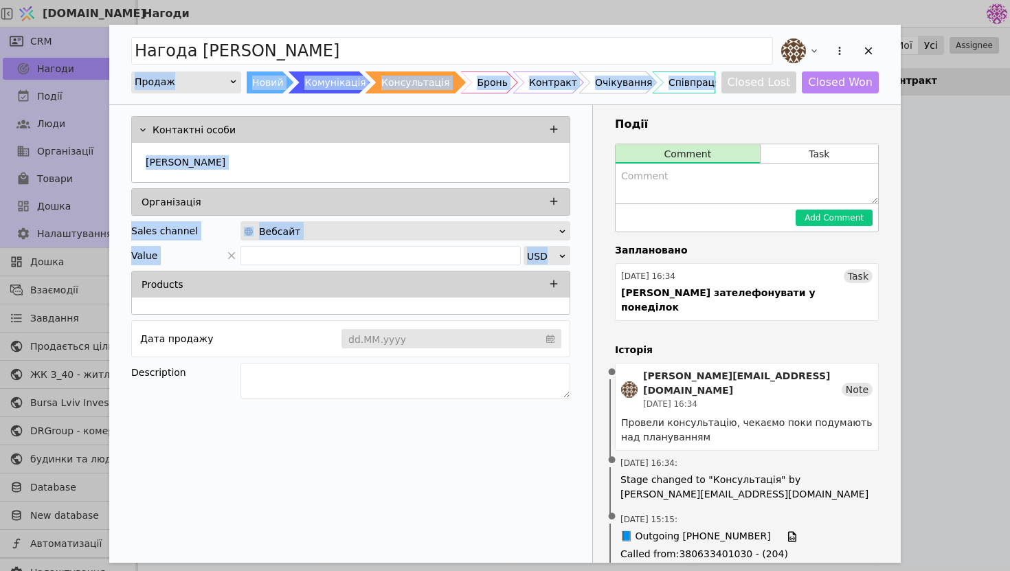
drag, startPoint x: 869, startPoint y: 54, endPoint x: 451, endPoint y: 308, distance: 489.0
click at [453, 306] on div "Нагода [PERSON_NAME] Новий Комунікація Консультація Бронь Контракт Очікування С…" at bounding box center [505, 419] width 792 height 789
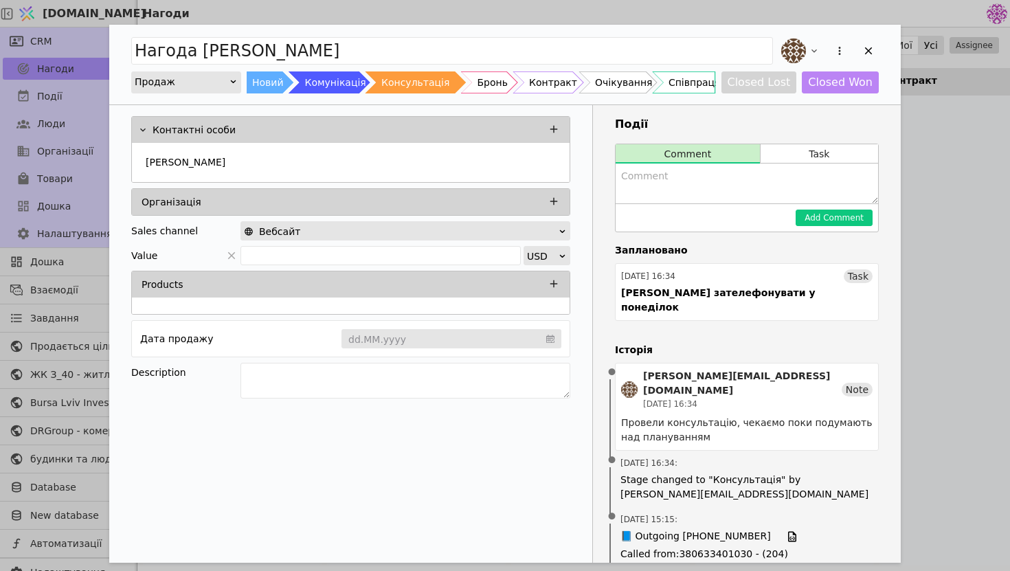
click at [449, 414] on div "Контактні особи Надія Організація Sales channel Вебсайт Value USD Products Дата…" at bounding box center [351, 459] width 484 height 708
click at [477, 358] on div "Контактні особи Надія Організація Sales channel Вебсайт Value USD Products Дата…" at bounding box center [350, 259] width 483 height 308
click at [472, 384] on textarea "Add Opportunity" at bounding box center [405, 381] width 330 height 36
click at [868, 58] on div "Add Opportunity" at bounding box center [868, 51] width 21 height 21
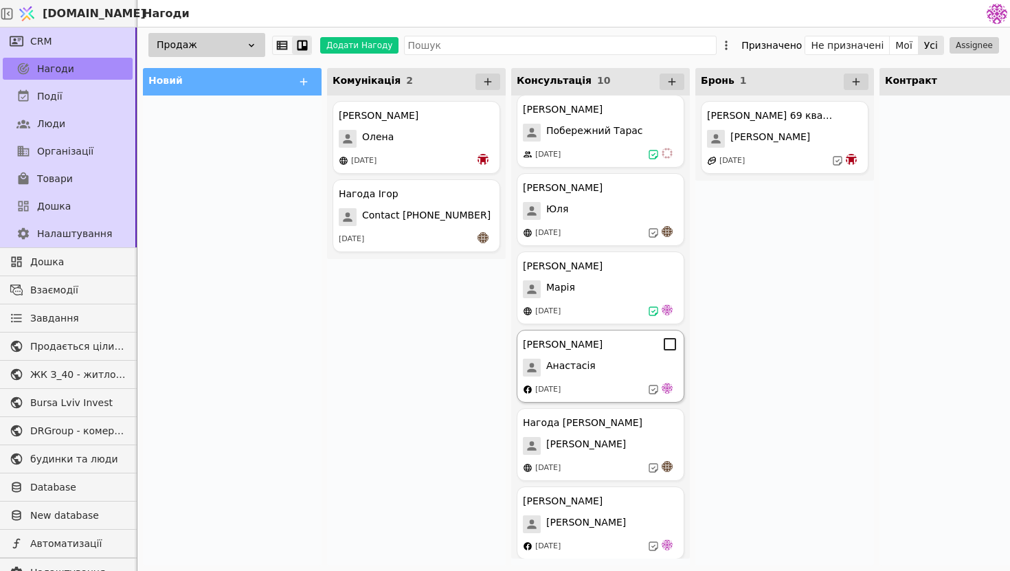
scroll to position [326, 0]
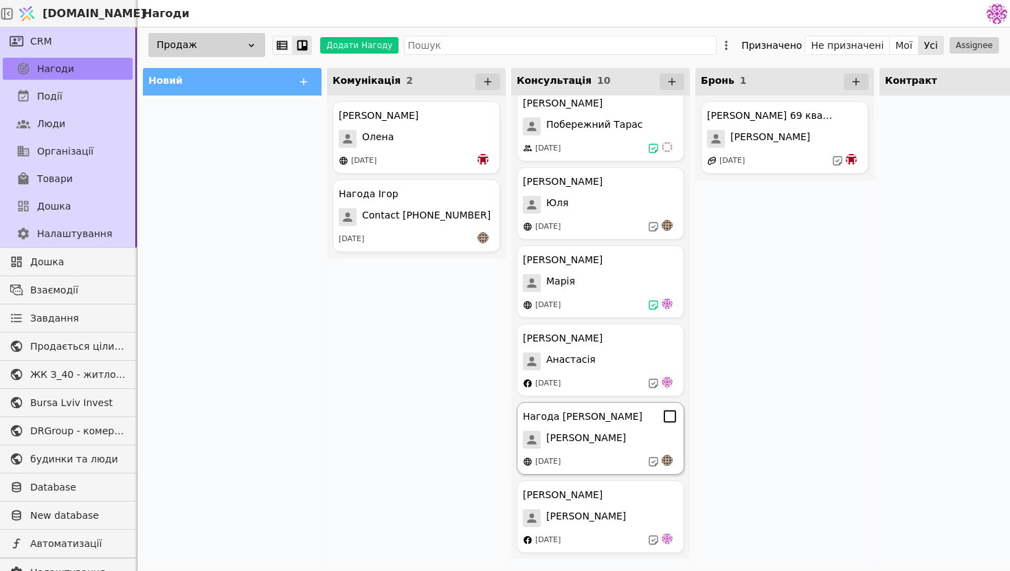
click at [592, 460] on div "[DATE]" at bounding box center [600, 462] width 155 height 14
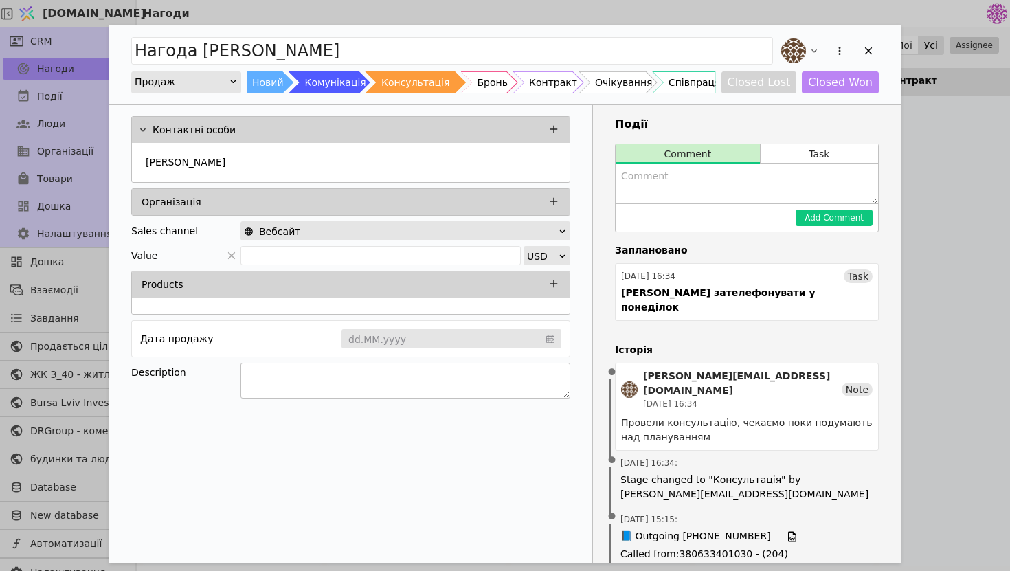
click at [314, 376] on textarea "Add Opportunity" at bounding box center [405, 381] width 330 height 36
type textarea "інтерес 2х кімнатна 80 квадратів"
click at [875, 50] on div "Add Opportunity" at bounding box center [868, 51] width 21 height 21
